Goal: Information Seeking & Learning: Learn about a topic

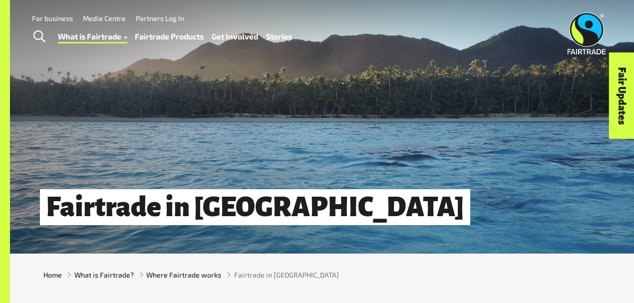
click at [163, 35] on link "Fairtrade Products" at bounding box center [169, 36] width 69 height 14
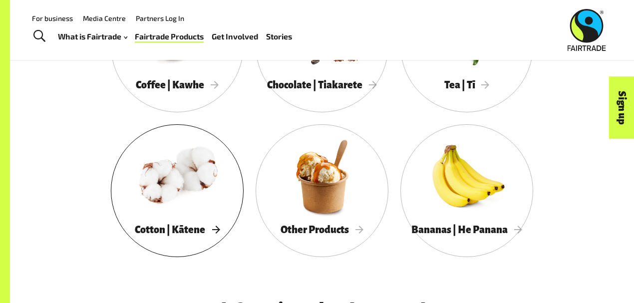
scroll to position [565, 0]
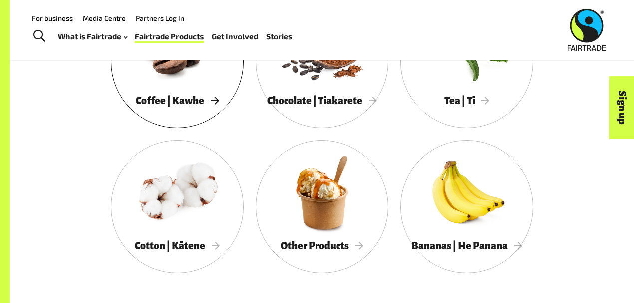
click at [186, 94] on div "Coffee | Kawhe" at bounding box center [177, 101] width 133 height 20
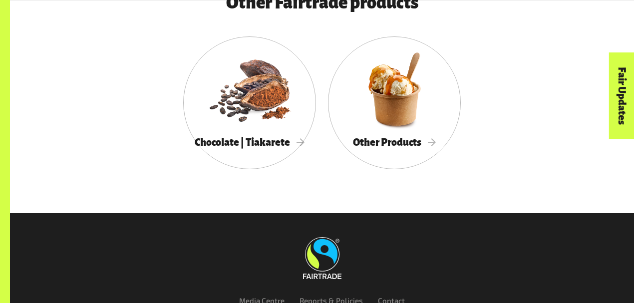
scroll to position [3625, 0]
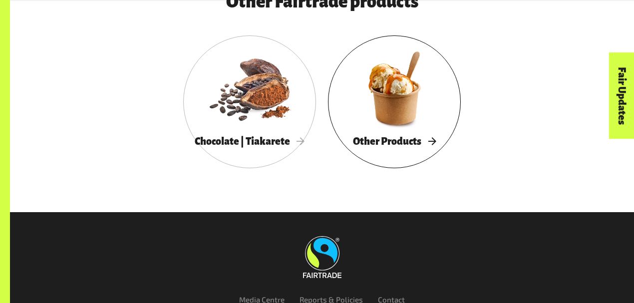
click at [379, 122] on div at bounding box center [394, 88] width 133 height 86
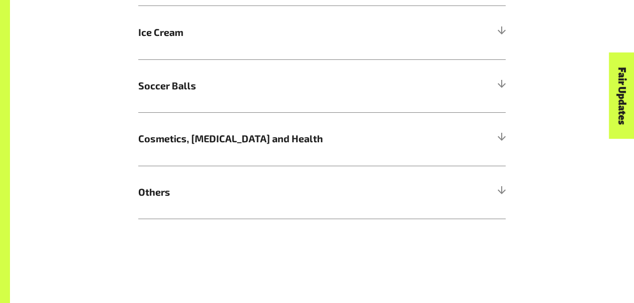
scroll to position [1031, 0]
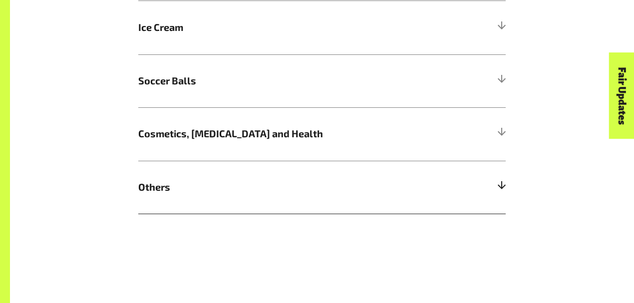
click at [503, 184] on div at bounding box center [500, 187] width 9 height 9
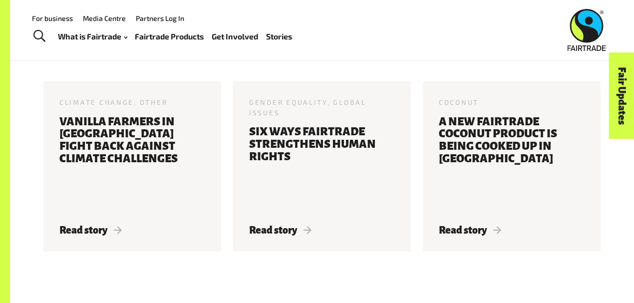
scroll to position [2028, 0]
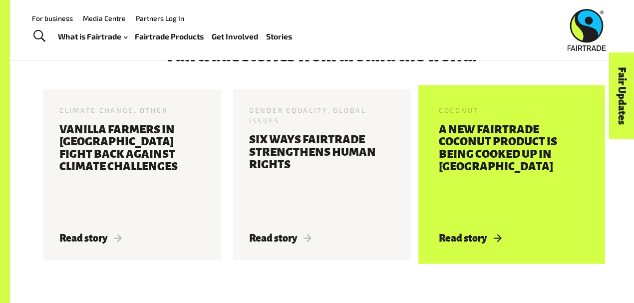
click at [486, 156] on h3 "A New Fairtrade Coconut Product Is Being Cooked up In Samoa" at bounding box center [511, 172] width 146 height 97
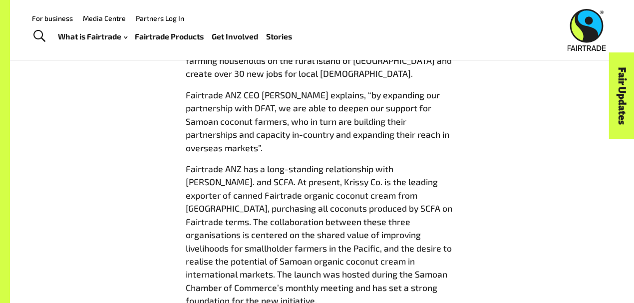
scroll to position [532, 0]
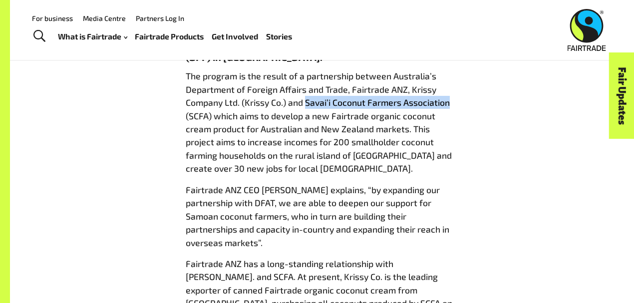
drag, startPoint x: 305, startPoint y: 104, endPoint x: 455, endPoint y: 99, distance: 149.7
click at [481, 105] on div "A New Fairtrade Coconut Product Is Being Cooked up In [GEOGRAPHIC_DATA] [DATE] …" at bounding box center [321, 286] width 569 height 887
copy p "Savai’i Coconut Farmers Association"
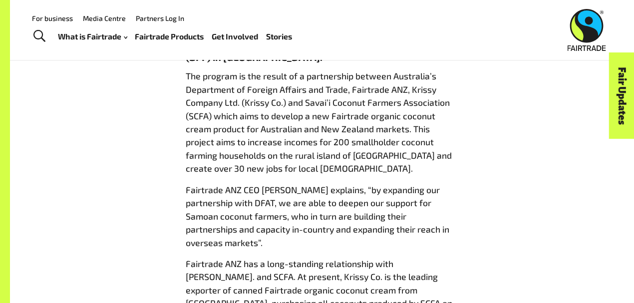
click at [494, 128] on div "A New Fairtrade Coconut Product Is Being Cooked up In [GEOGRAPHIC_DATA] [DATE] …" at bounding box center [321, 286] width 569 height 887
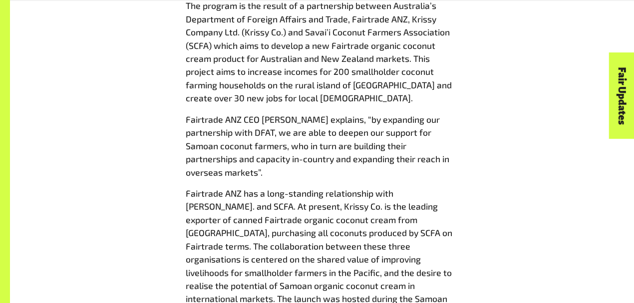
scroll to position [499, 0]
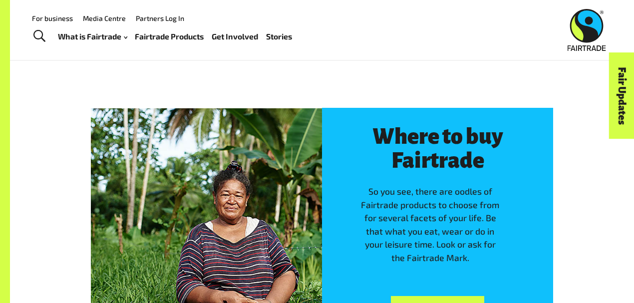
scroll to position [1962, 0]
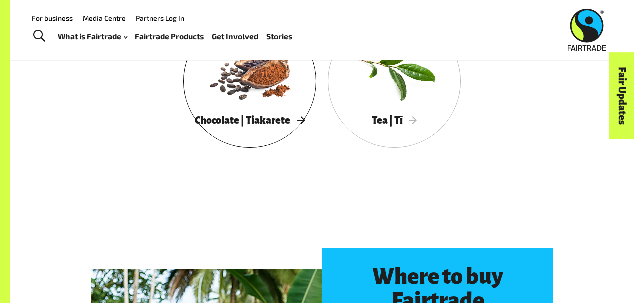
click at [280, 102] on div at bounding box center [249, 67] width 133 height 86
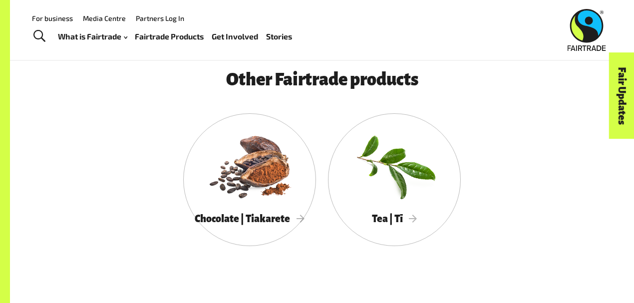
scroll to position [1862, 0]
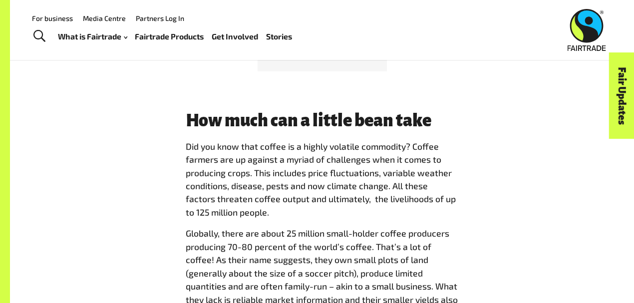
scroll to position [2163, 0]
